Goal: Task Accomplishment & Management: Complete application form

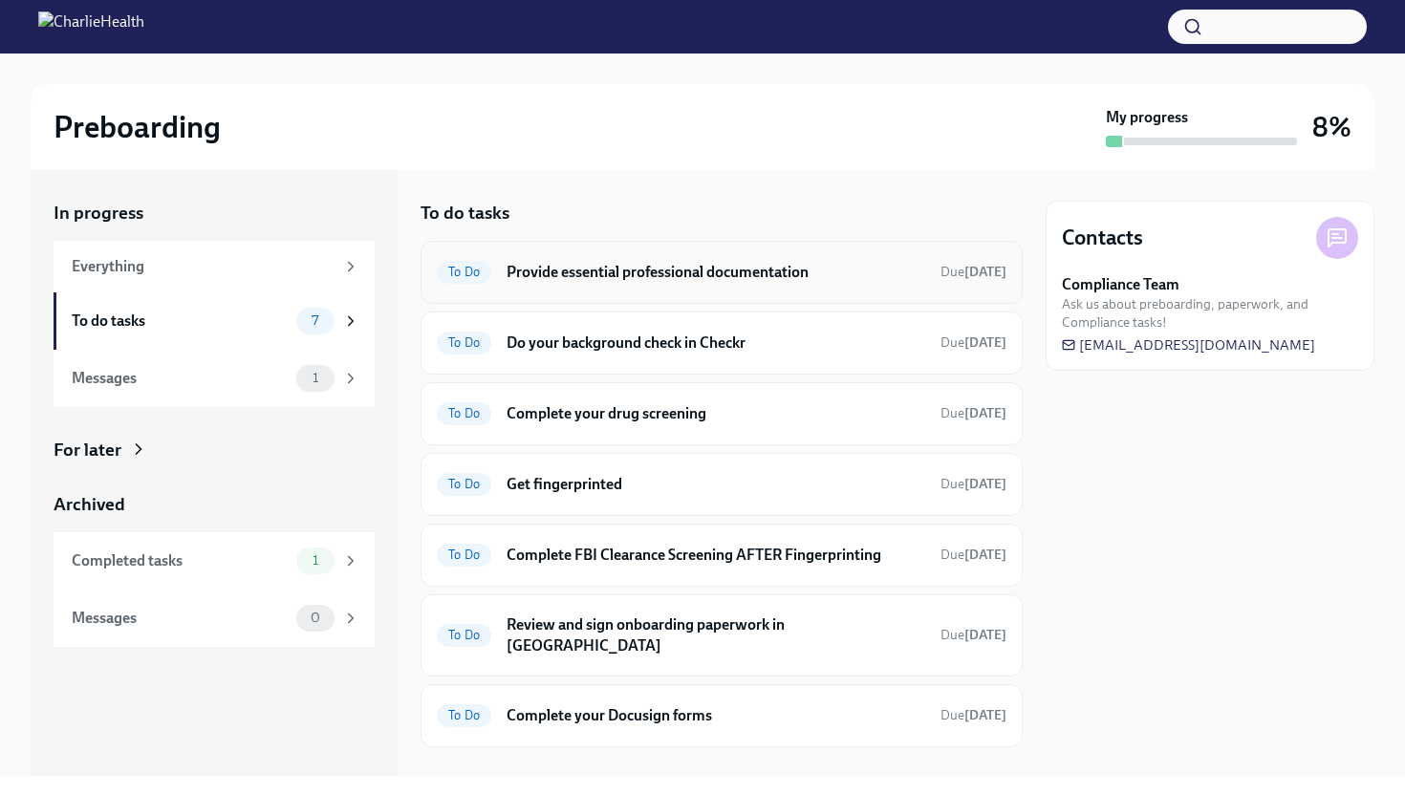
click at [684, 263] on h6 "Provide essential professional documentation" at bounding box center [716, 272] width 419 height 21
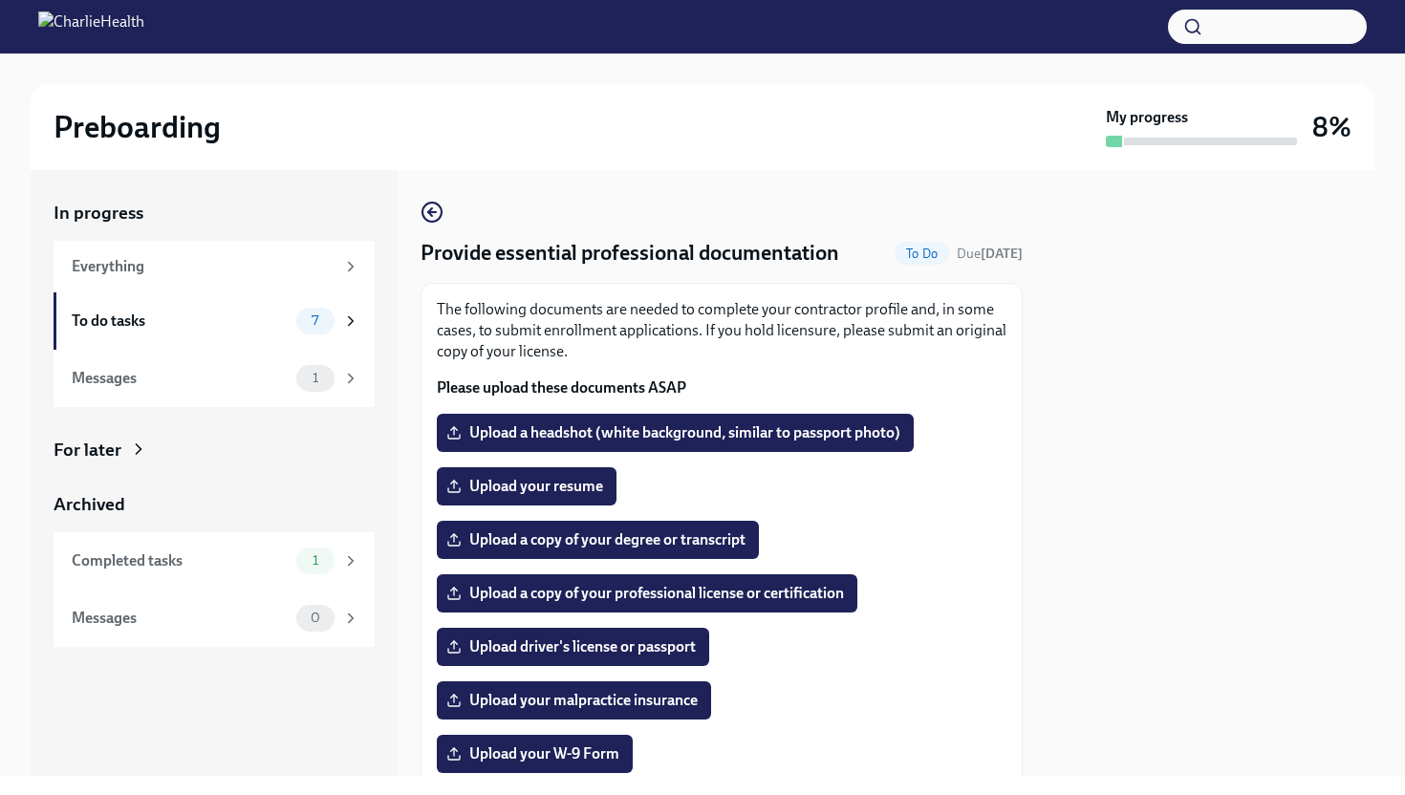
click at [1073, 450] on div at bounding box center [1210, 473] width 329 height 606
click at [558, 494] on span "Upload your resume" at bounding box center [526, 486] width 153 height 19
click at [0, 0] on input "Upload your resume" at bounding box center [0, 0] width 0 height 0
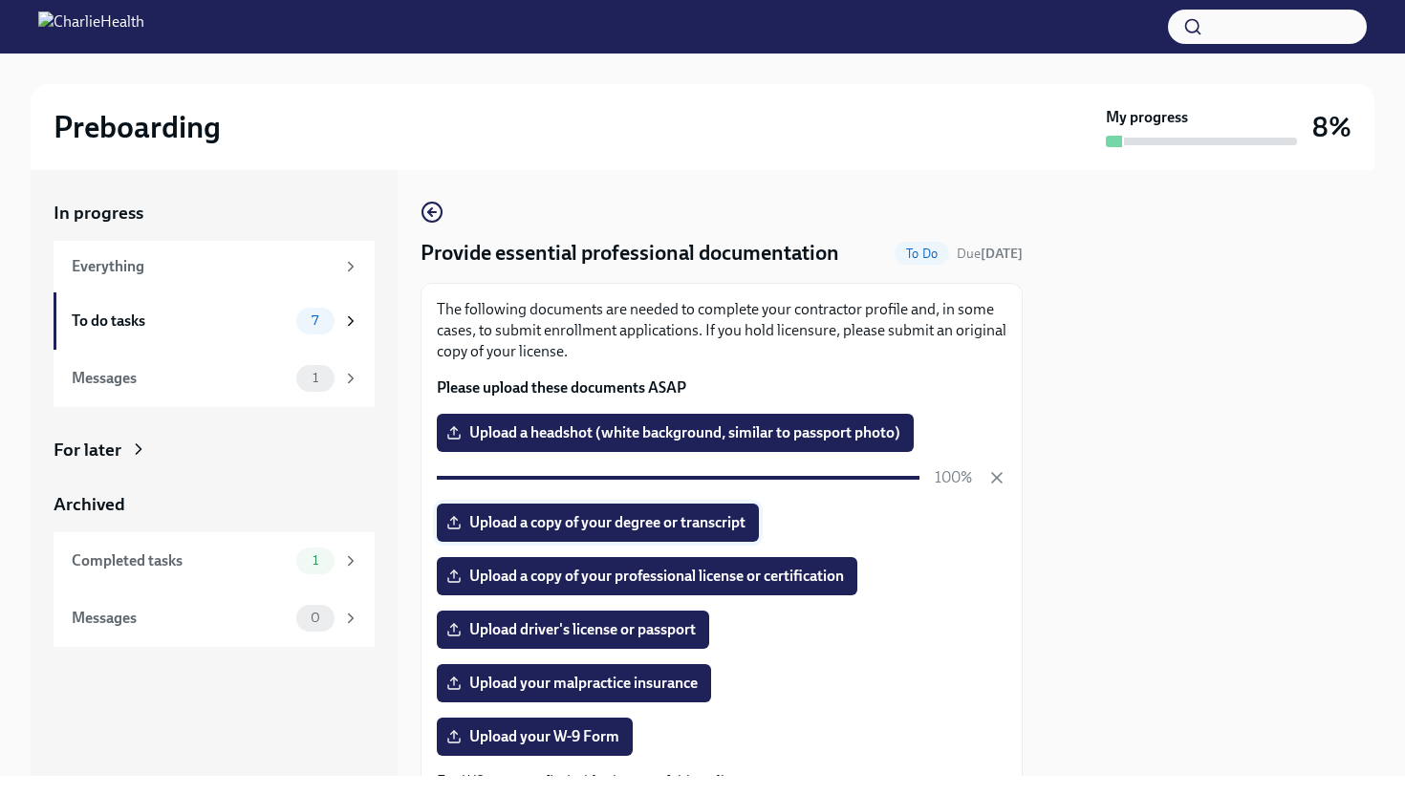
click at [722, 533] on label "Upload a copy of your degree or transcript" at bounding box center [598, 523] width 322 height 38
click at [0, 0] on input "Upload a copy of your degree or transcript" at bounding box center [0, 0] width 0 height 0
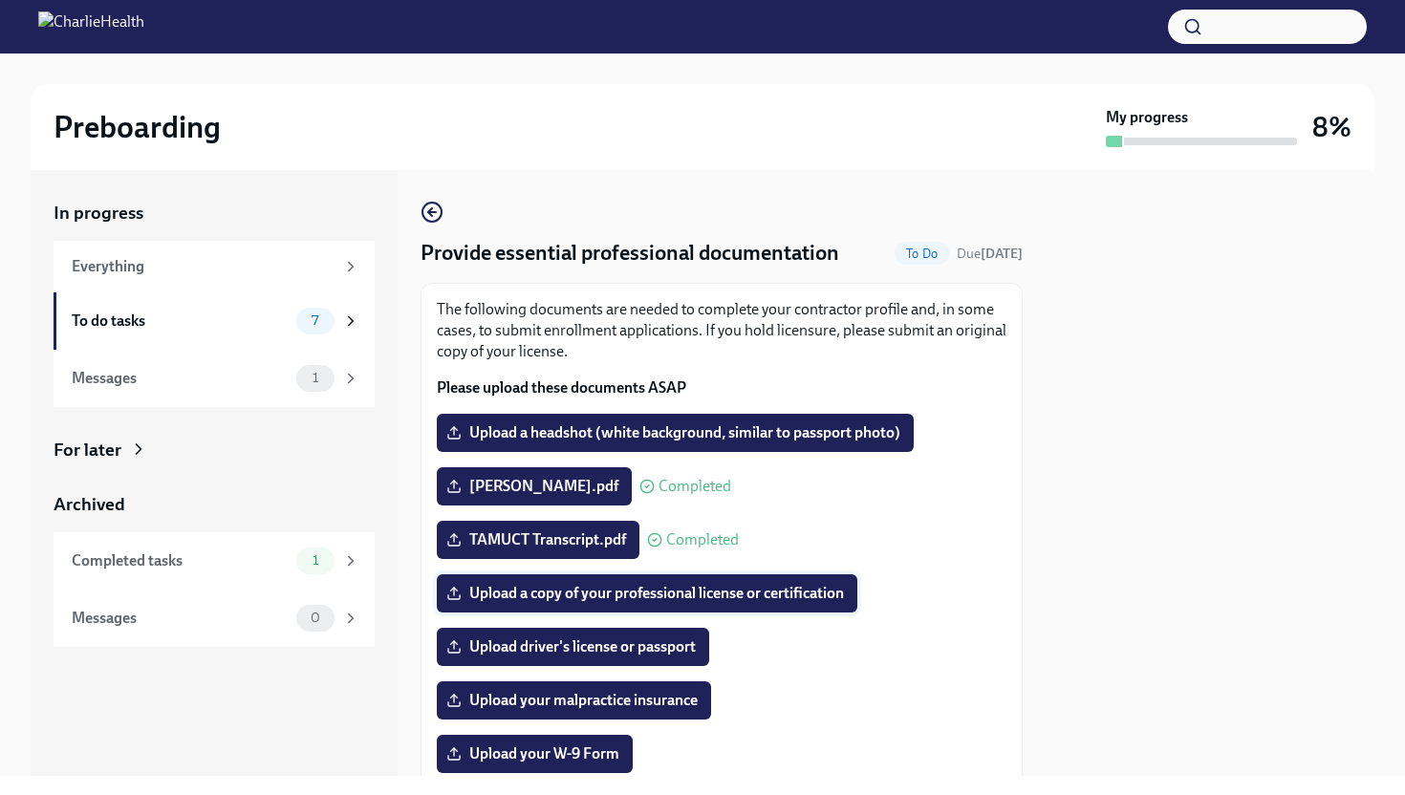
click at [660, 606] on label "Upload a copy of your professional license or certification" at bounding box center [647, 593] width 421 height 38
click at [0, 0] on input "Upload a copy of your professional license or certification" at bounding box center [0, 0] width 0 height 0
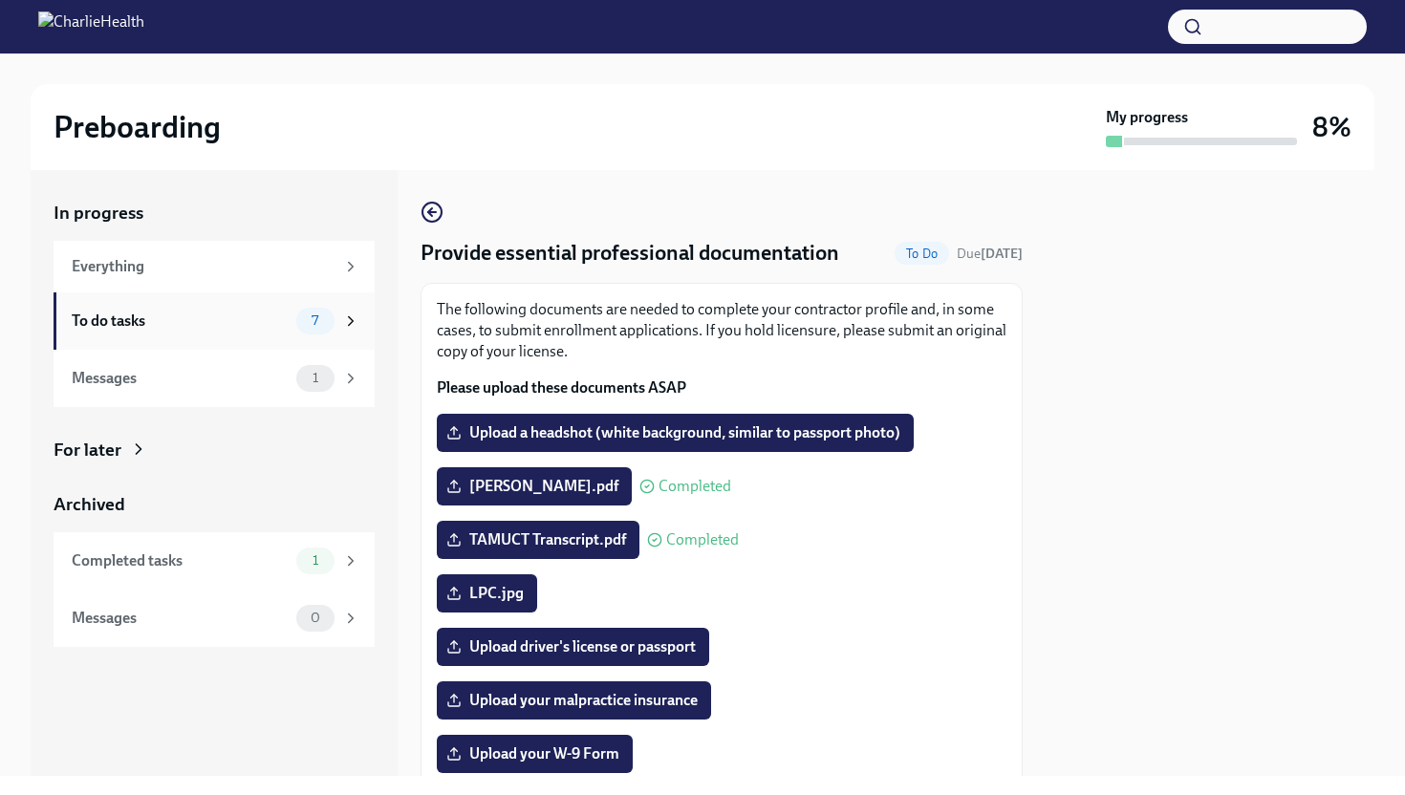
click at [289, 314] on div "To do tasks 7" at bounding box center [216, 321] width 288 height 27
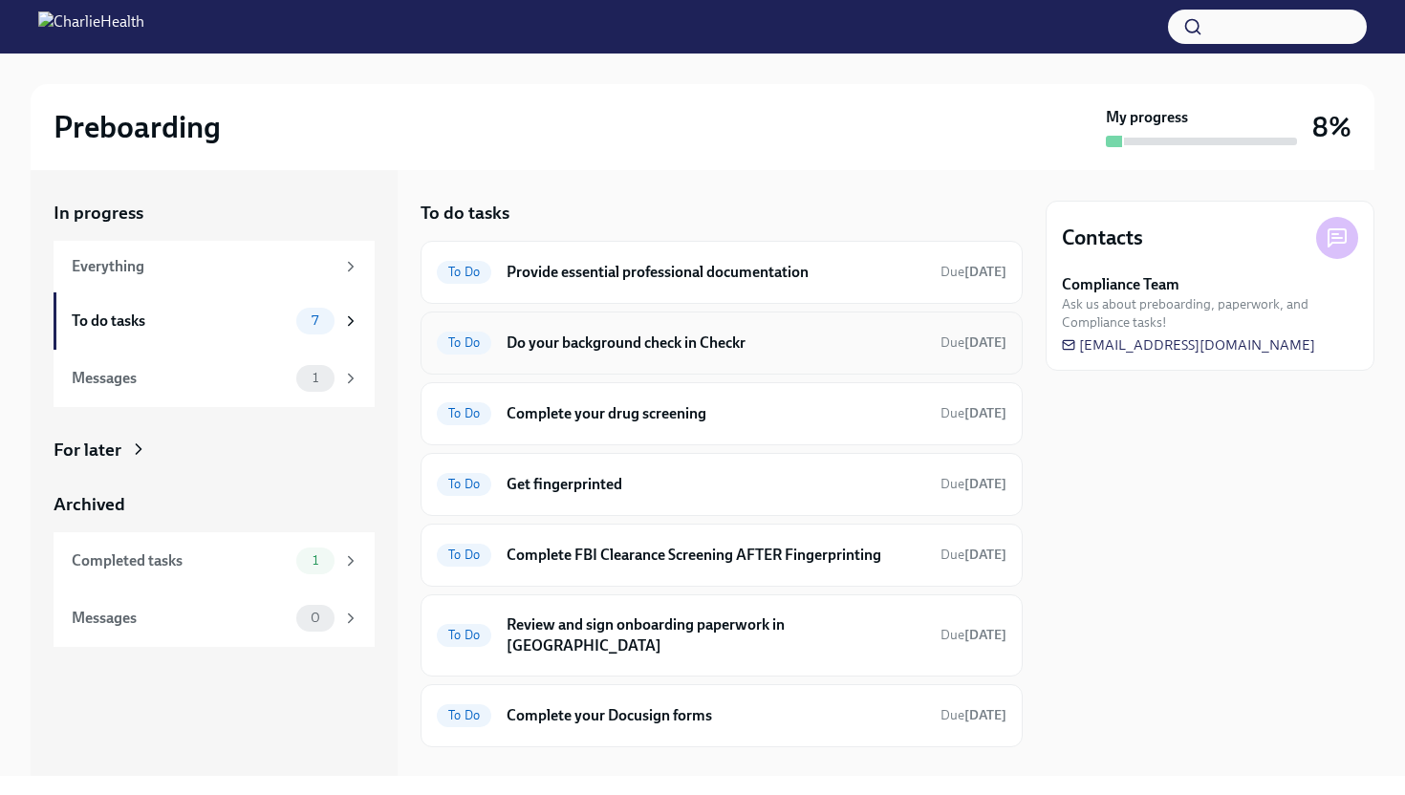
click at [636, 347] on h6 "Do your background check in Checkr" at bounding box center [716, 343] width 419 height 21
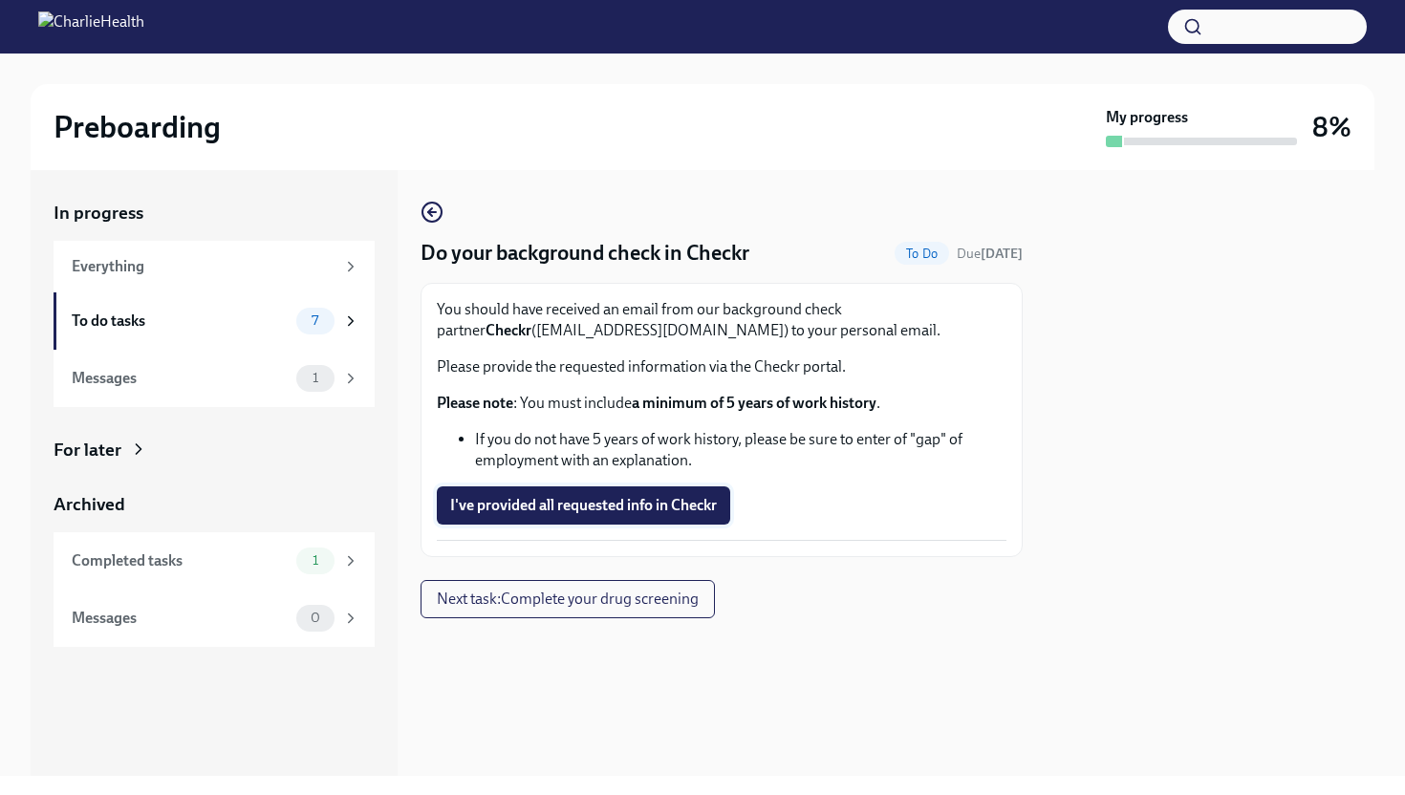
click at [606, 497] on span "I've provided all requested info in Checkr" at bounding box center [583, 505] width 267 height 19
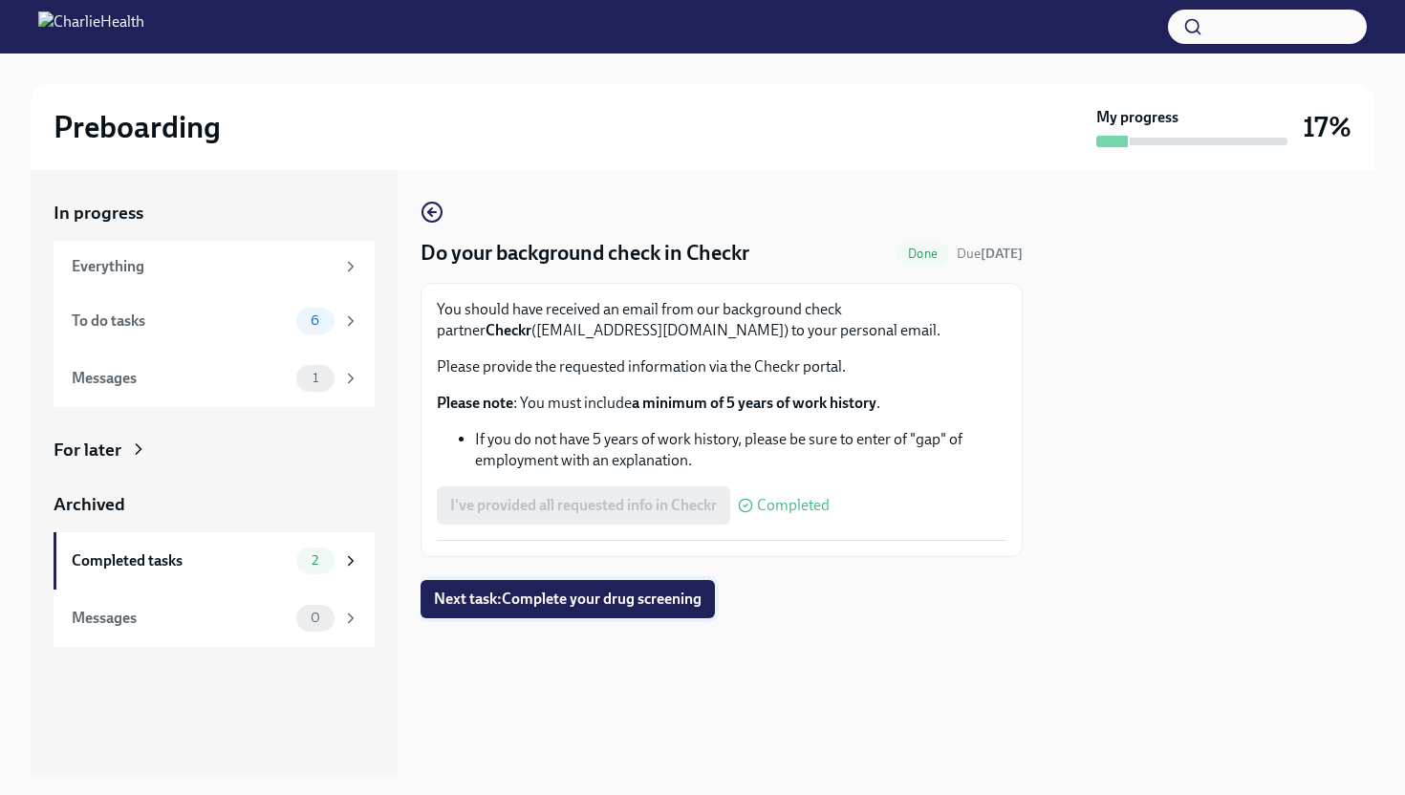
click at [483, 602] on span "Next task : Complete your drug screening" at bounding box center [568, 599] width 268 height 19
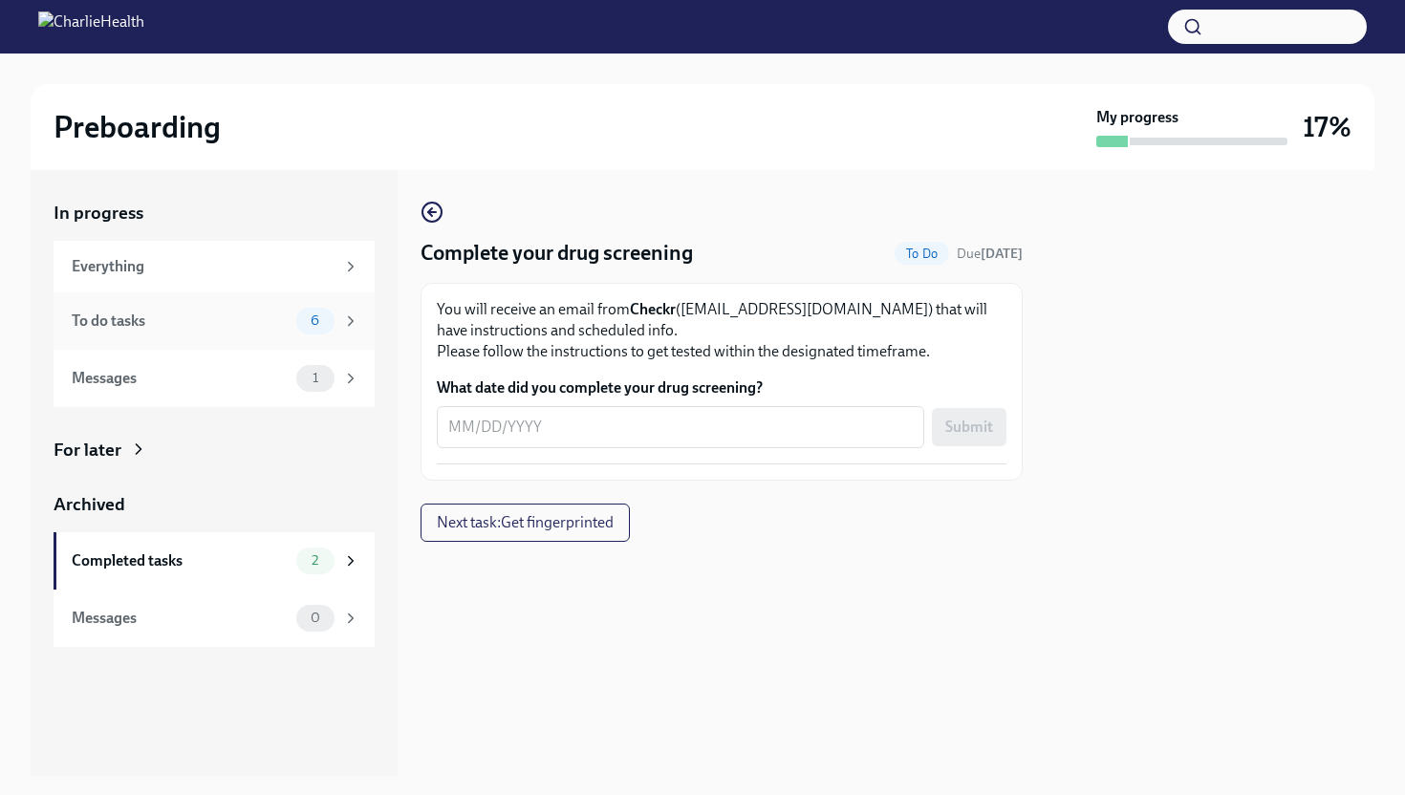
click at [272, 315] on div "To do tasks" at bounding box center [180, 321] width 217 height 21
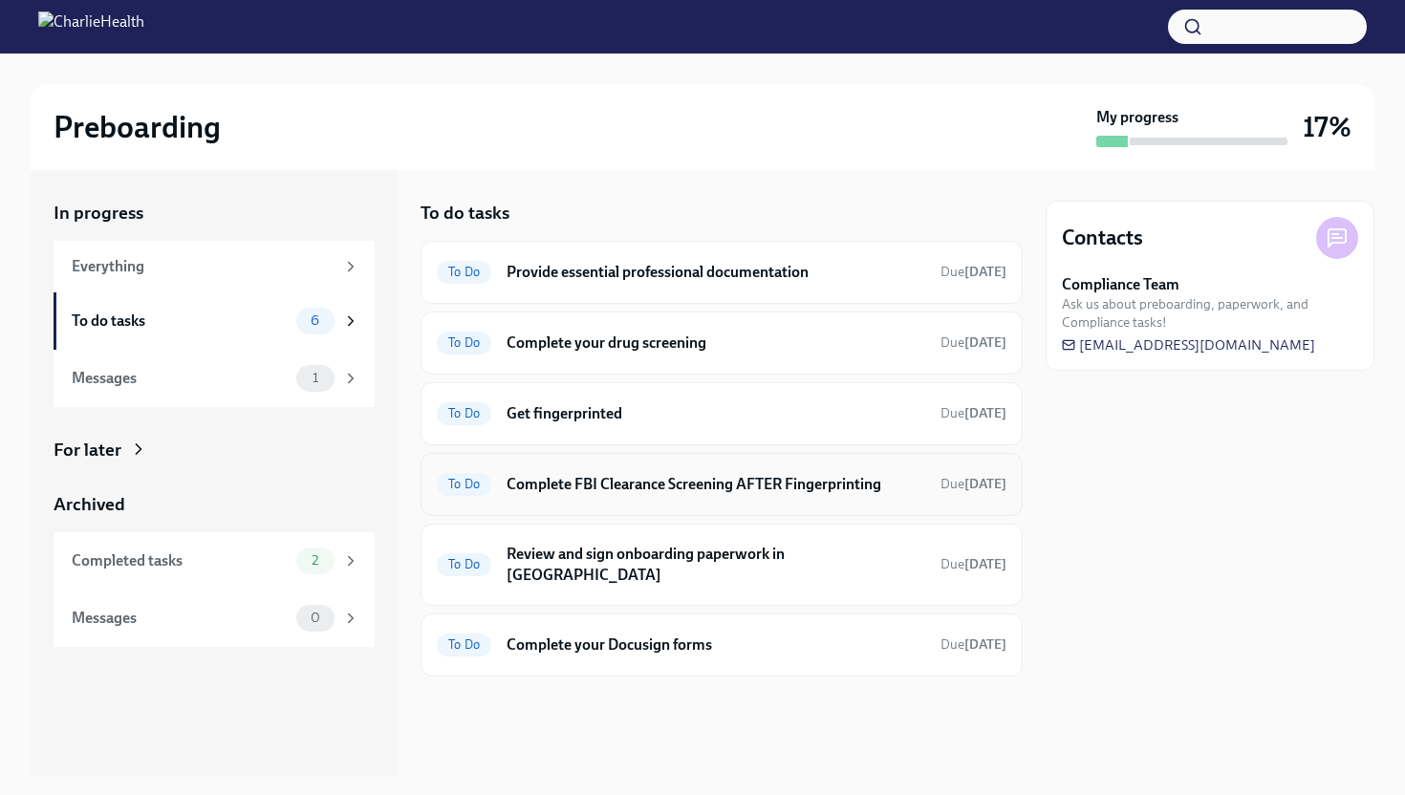
click at [629, 494] on h6 "Complete FBI Clearance Screening AFTER Fingerprinting" at bounding box center [716, 484] width 419 height 21
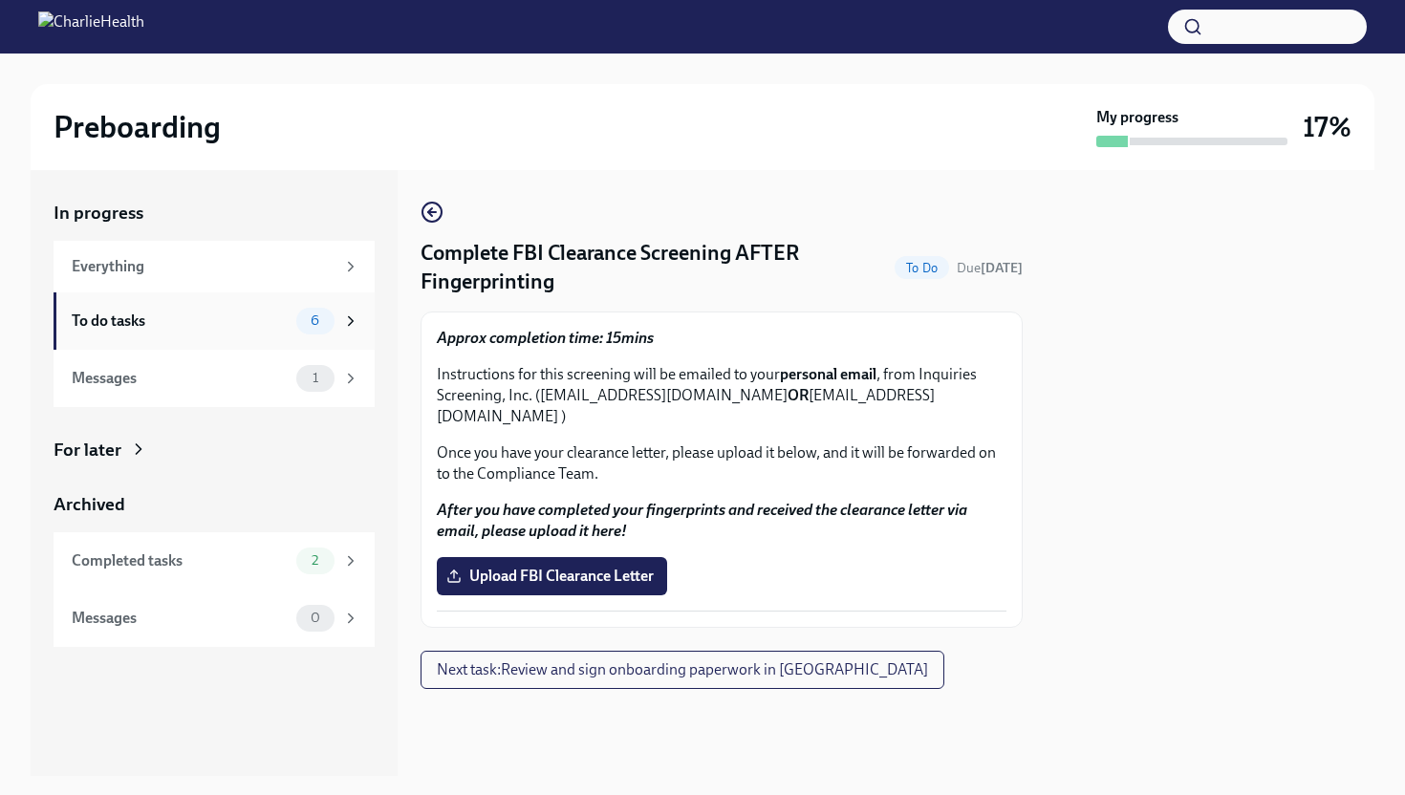
click at [257, 312] on div "To do tasks" at bounding box center [180, 321] width 217 height 21
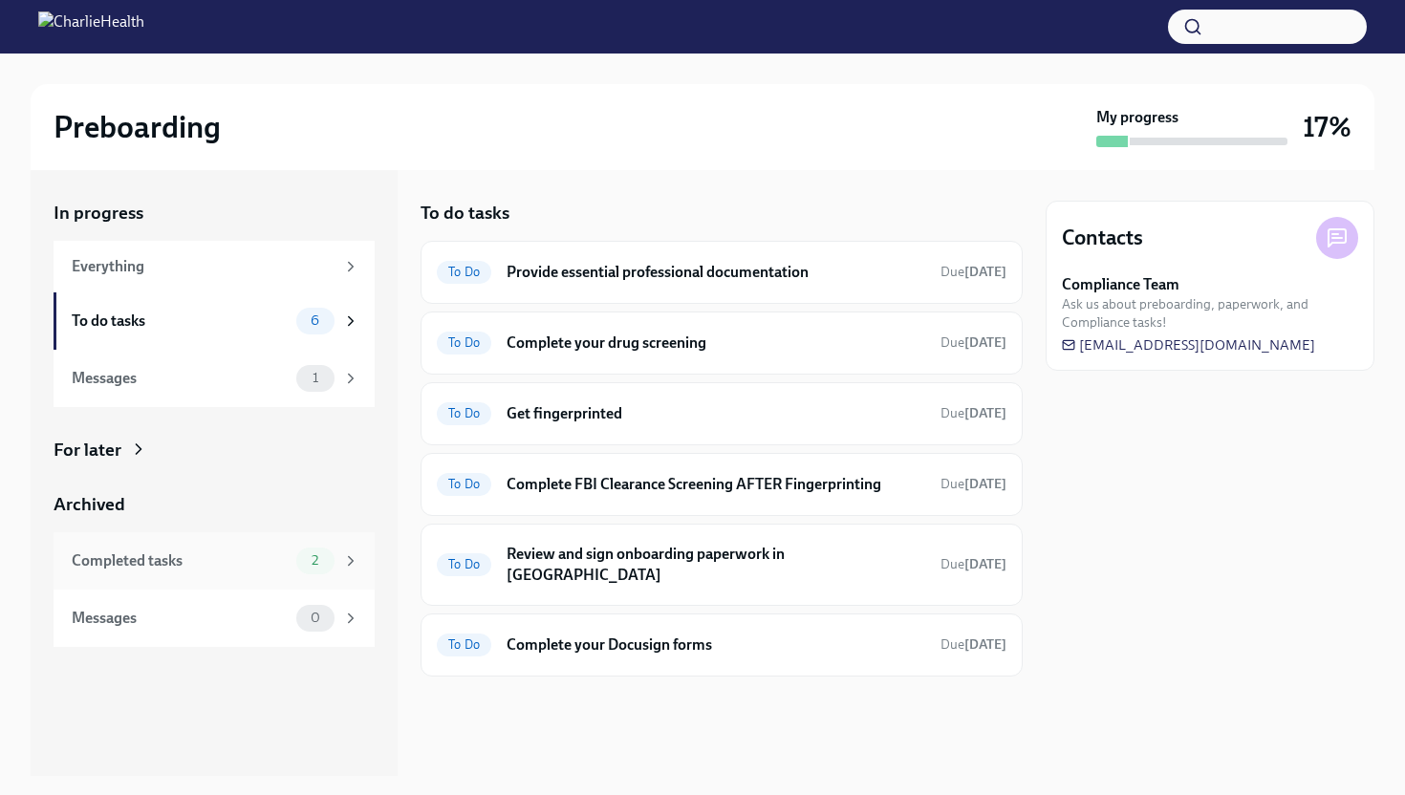
click at [287, 562] on div "Completed tasks" at bounding box center [180, 560] width 217 height 21
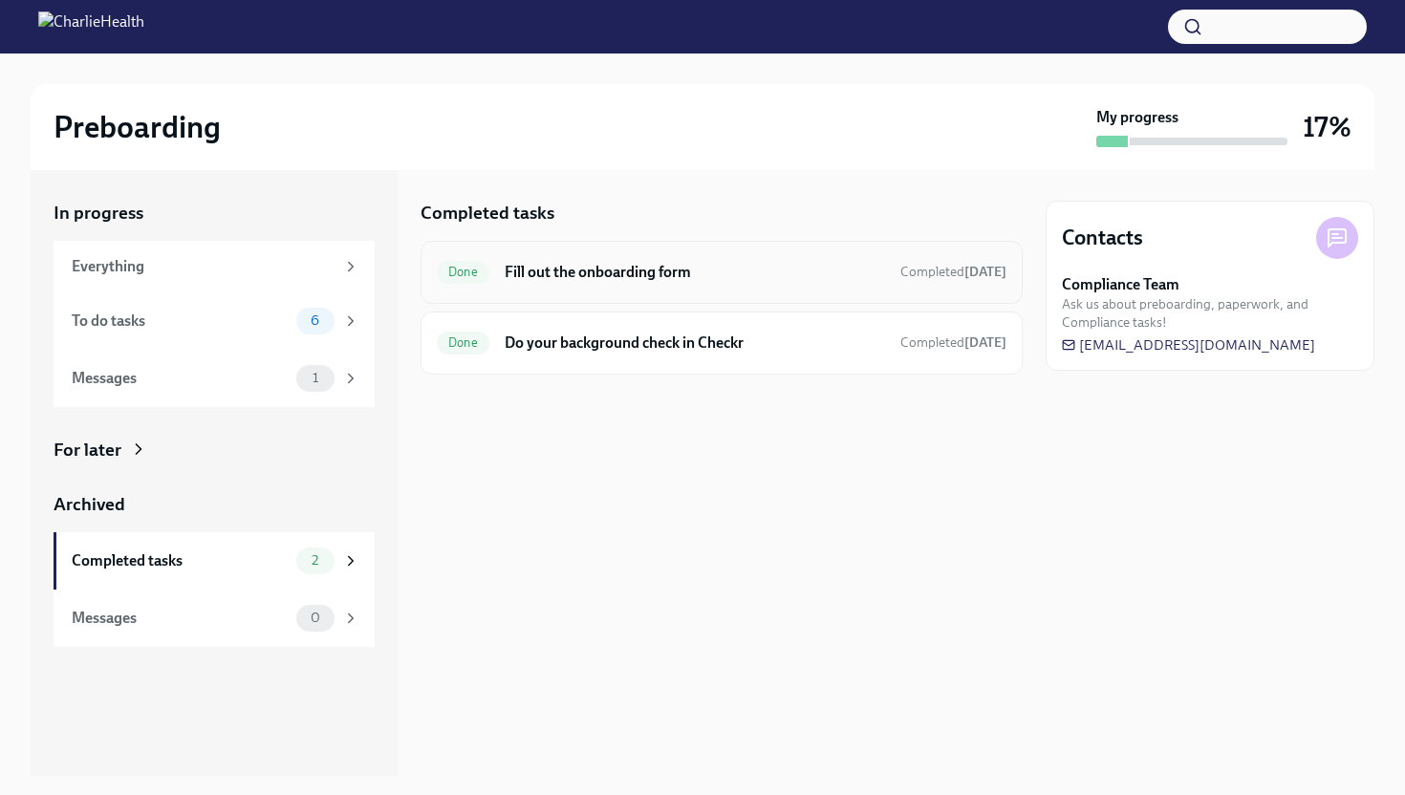
click at [591, 280] on h6 "Fill out the onboarding form" at bounding box center [695, 272] width 380 height 21
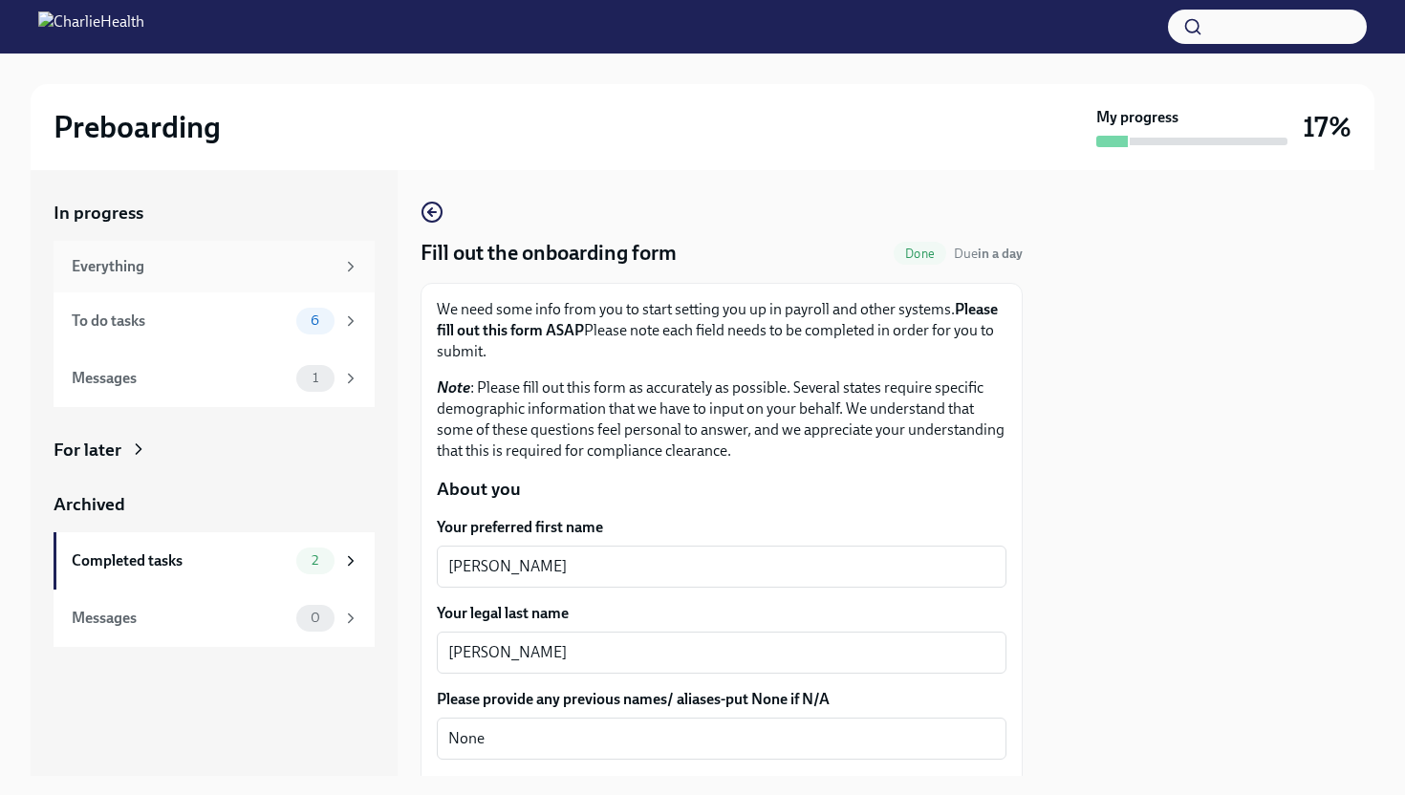
click at [320, 273] on div "Everything" at bounding box center [203, 266] width 263 height 21
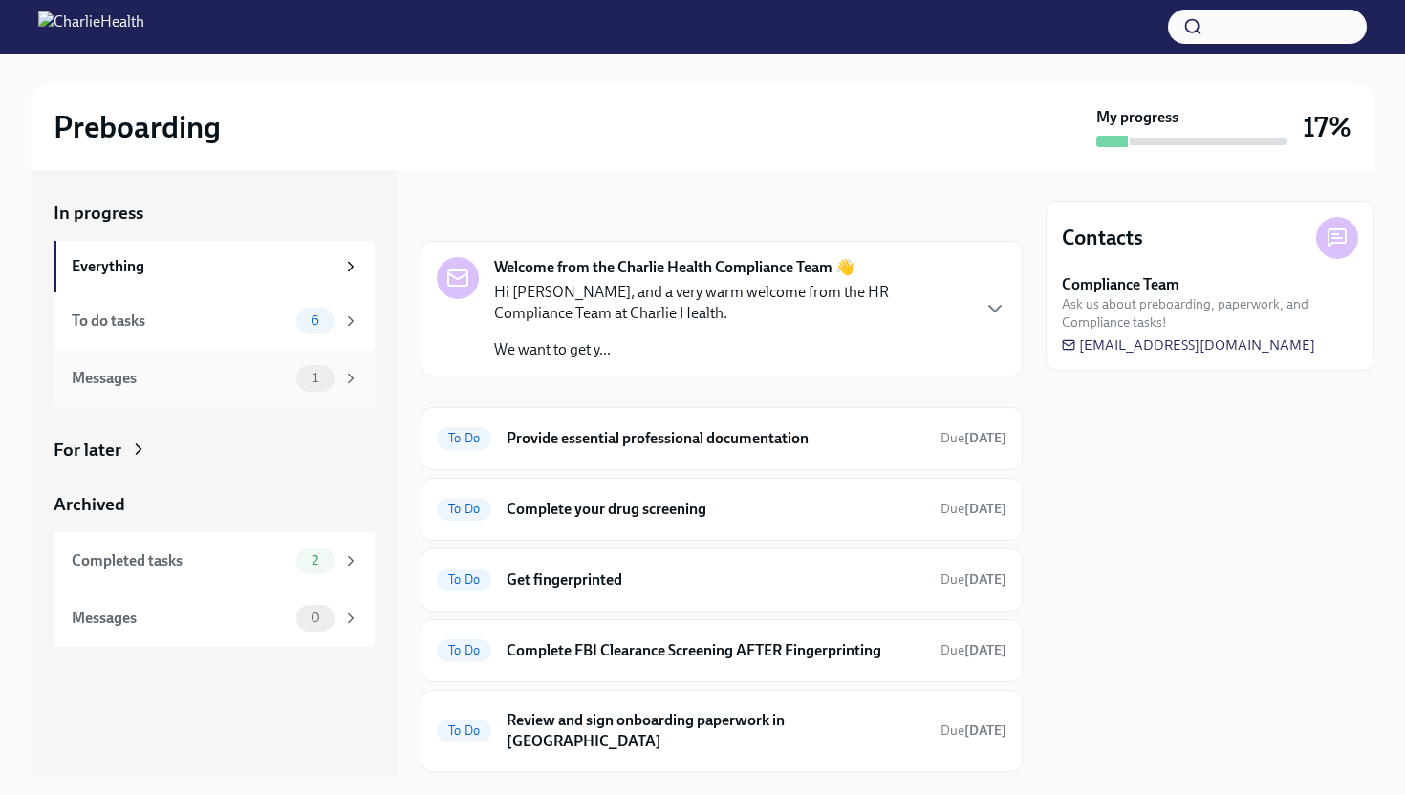
click at [267, 388] on div "Messages 1" at bounding box center [216, 378] width 288 height 27
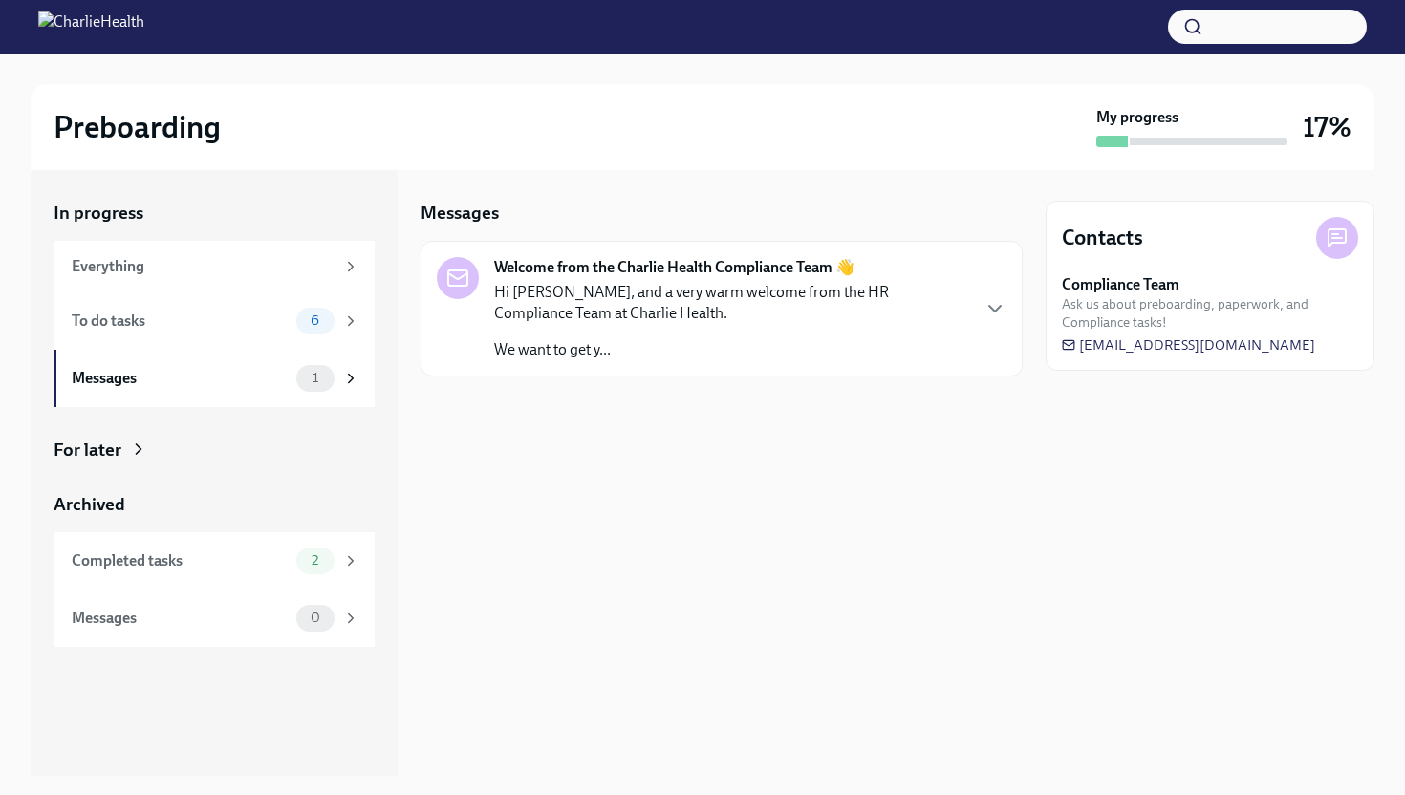
click at [969, 293] on div "Welcome from the Charlie Health Compliance Team 👋 Hi [PERSON_NAME], and a very …" at bounding box center [722, 308] width 570 height 103
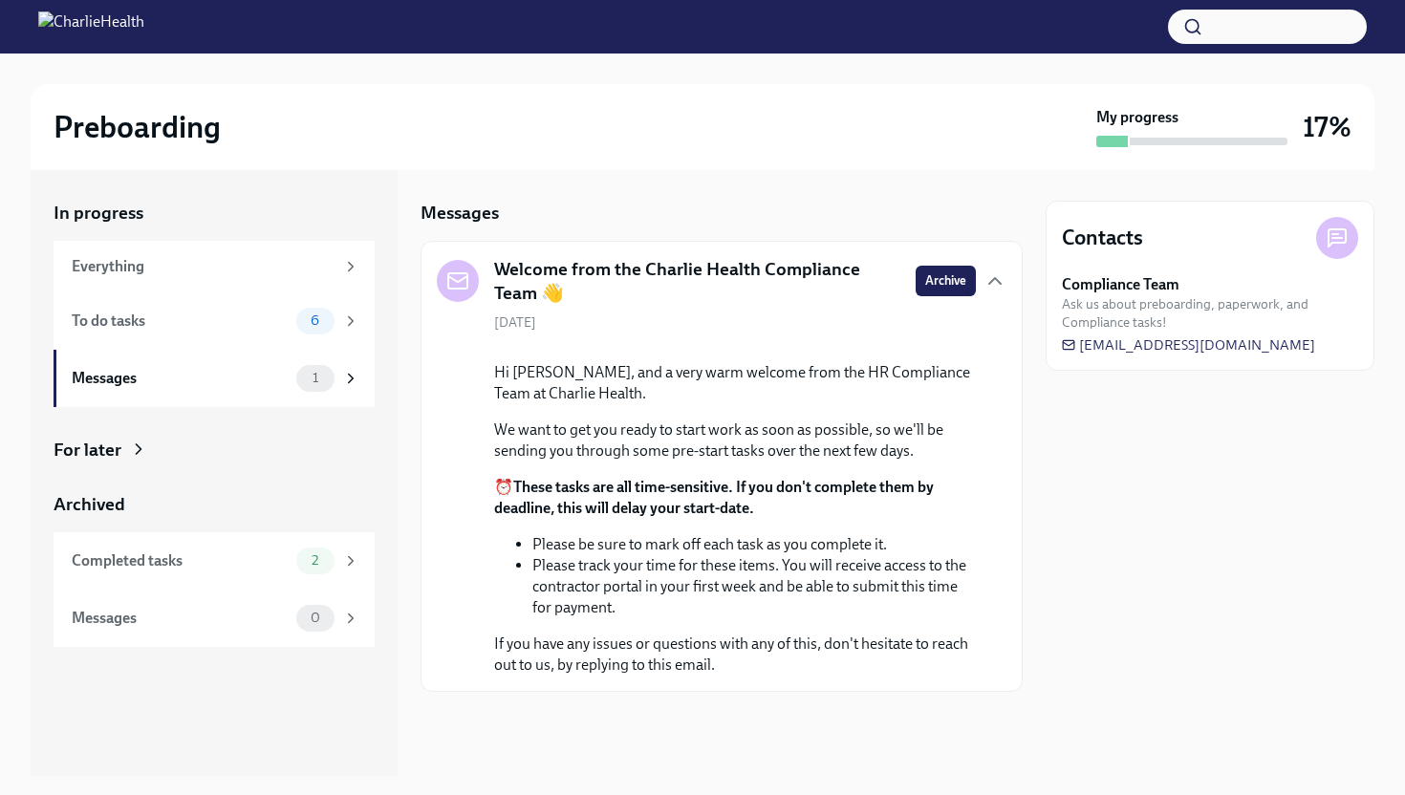
scroll to position [116, 0]
